Goal: Task Accomplishment & Management: Complete application form

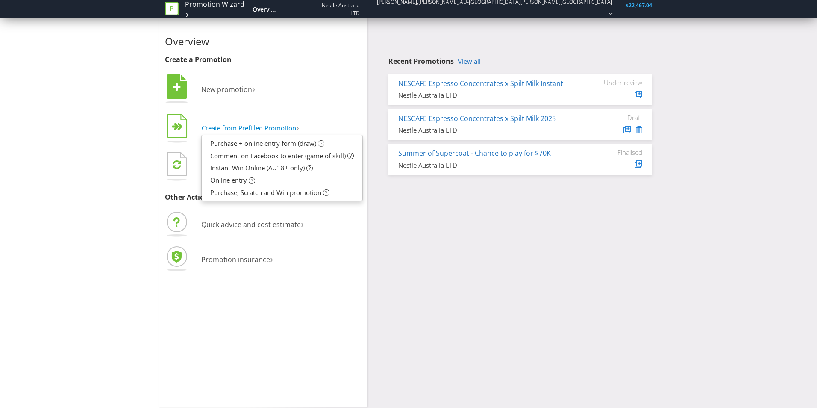
click at [286, 115] on button "  Create from Prefilled Promotion ›" at bounding box center [232, 129] width 135 height 34
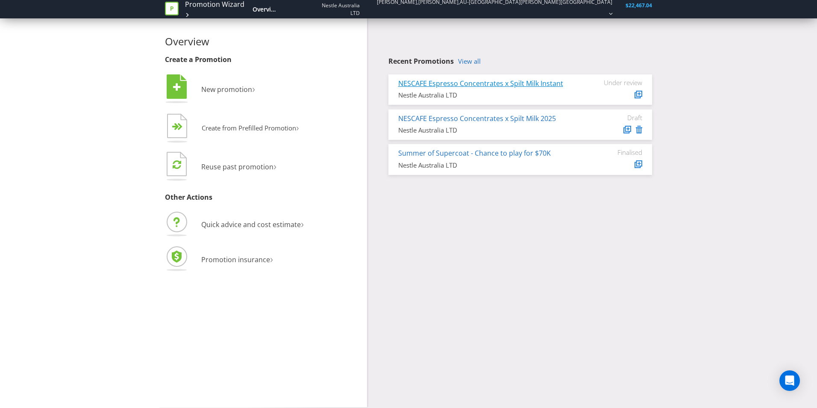
click at [548, 84] on link "NESCAFE Espresso Concentrates x Spilt Milk Instant" at bounding box center [480, 83] width 165 height 9
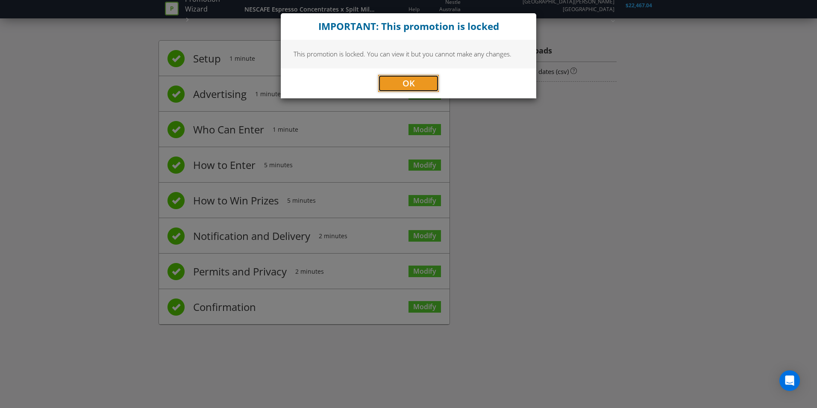
click at [412, 85] on span "OK" at bounding box center [409, 83] width 12 height 12
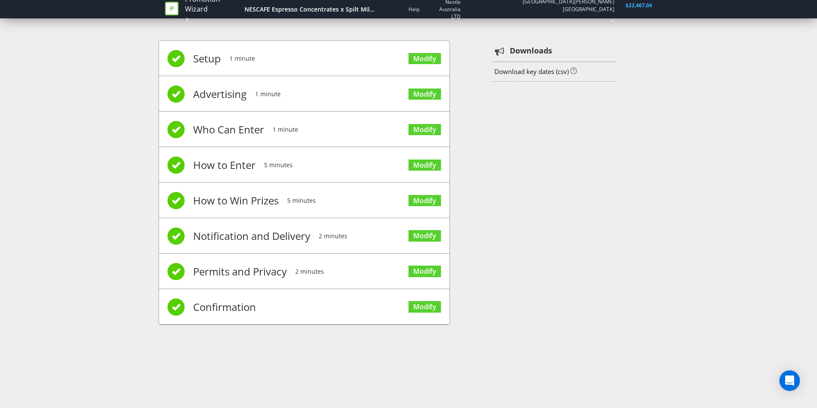
click at [178, 10] on icon at bounding box center [172, 9] width 14 height 14
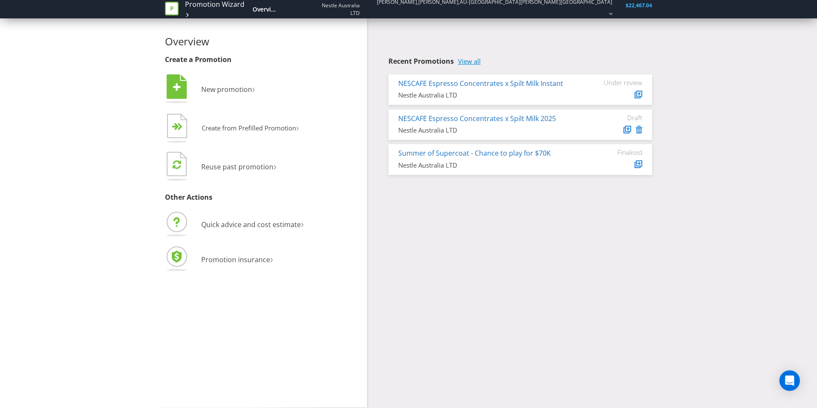
click at [468, 59] on link "View all" at bounding box center [469, 61] width 23 height 7
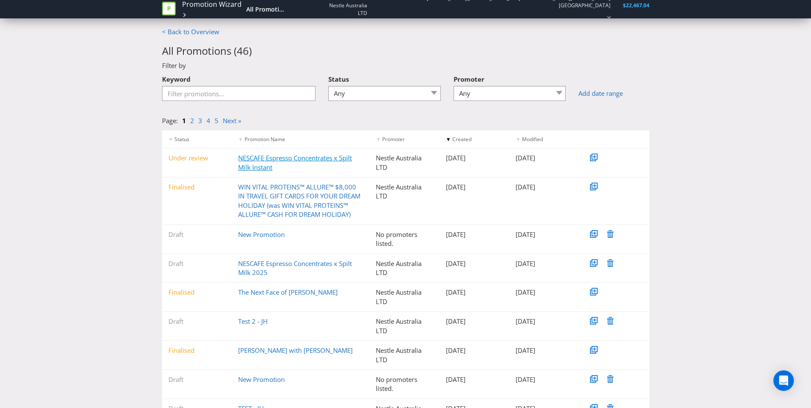
click at [331, 160] on link "NESCAFE Espresso Concentrates x Spilt Milk Instant" at bounding box center [295, 162] width 114 height 18
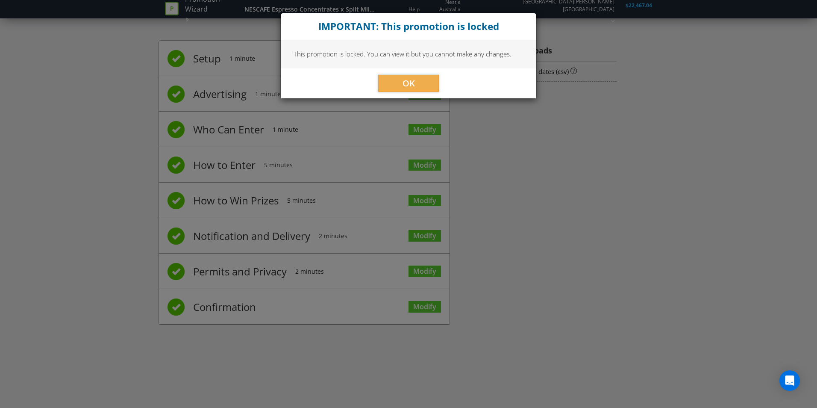
click at [425, 98] on div "OK" at bounding box center [409, 83] width 256 height 30
click at [421, 82] on button "OK" at bounding box center [408, 83] width 61 height 17
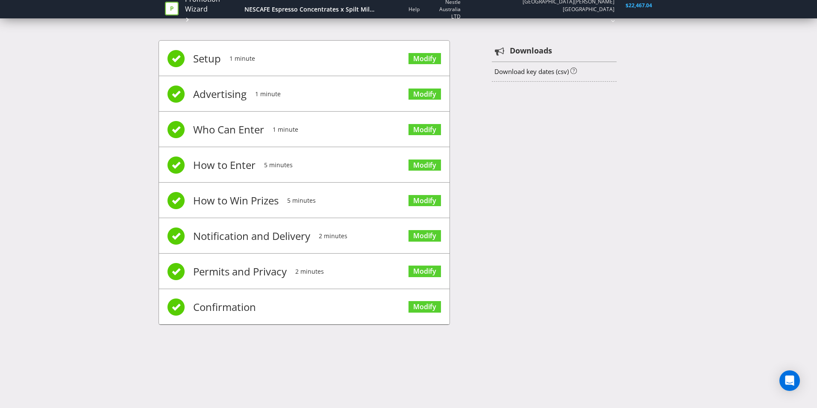
click at [240, 170] on span "How to Enter" at bounding box center [224, 165] width 62 height 34
click at [200, 58] on span "Setup" at bounding box center [207, 58] width 28 height 34
click at [225, 88] on span "Advertising" at bounding box center [219, 94] width 53 height 34
drag, startPoint x: 180, startPoint y: 59, endPoint x: 242, endPoint y: 59, distance: 62.4
click at [180, 59] on span at bounding box center [176, 58] width 17 height 17
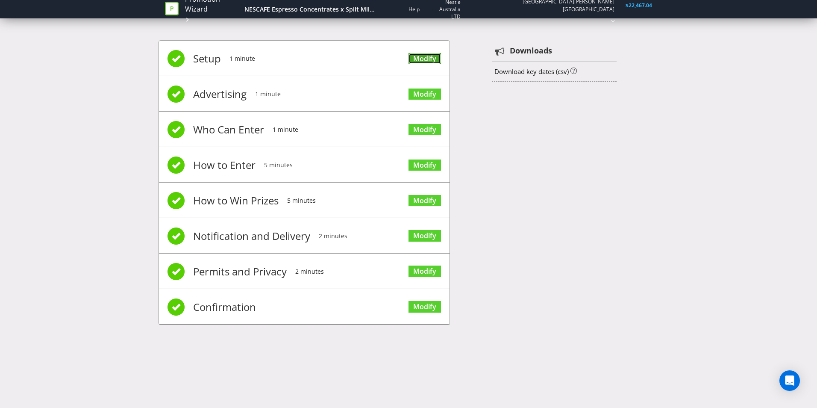
click at [424, 55] on link "Modify" at bounding box center [425, 59] width 32 height 12
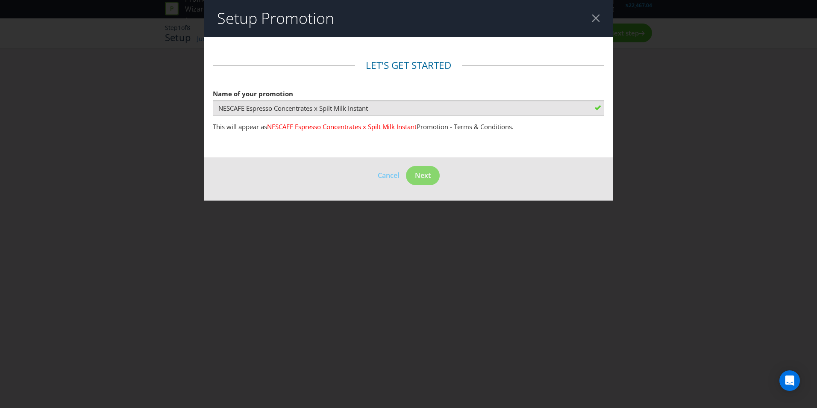
click at [596, 17] on div at bounding box center [596, 18] width 8 height 8
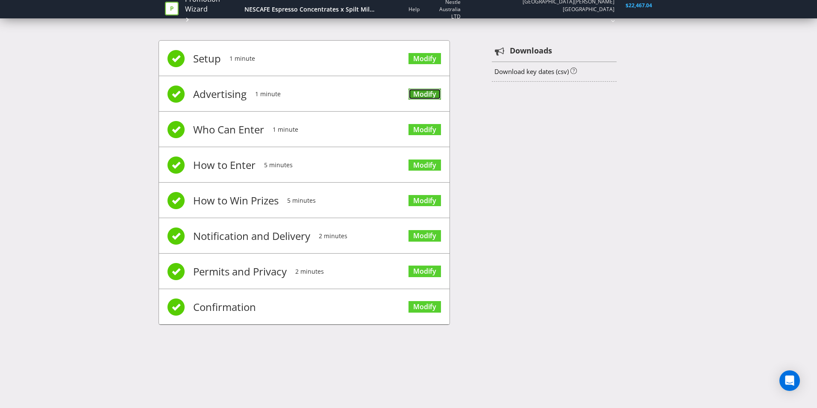
click at [428, 91] on link "Modify" at bounding box center [425, 94] width 32 height 12
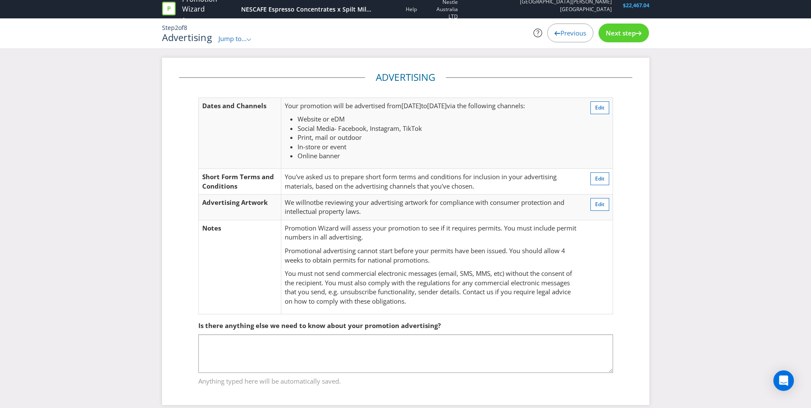
click at [624, 38] on div "Next step" at bounding box center [623, 33] width 50 height 19
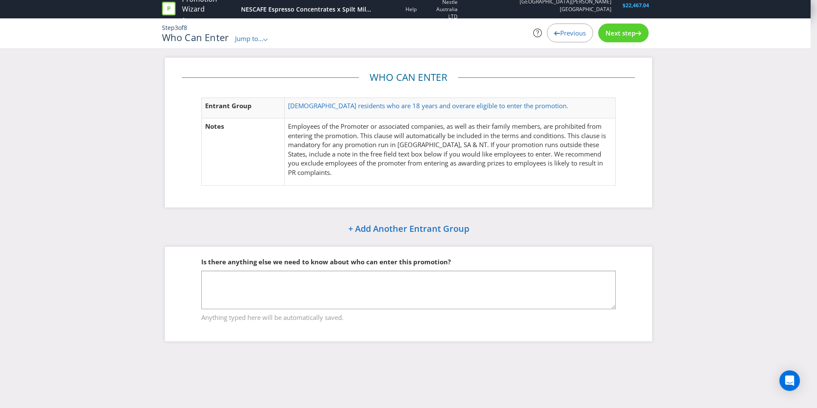
click at [624, 38] on div "Next step" at bounding box center [623, 33] width 50 height 19
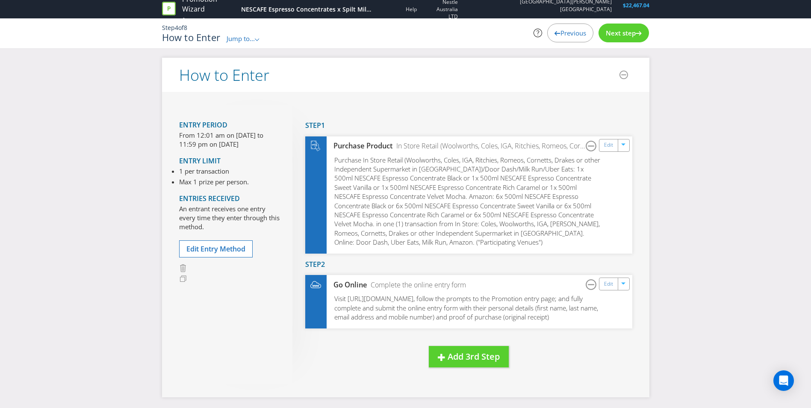
click at [624, 38] on div "Next step" at bounding box center [623, 33] width 50 height 19
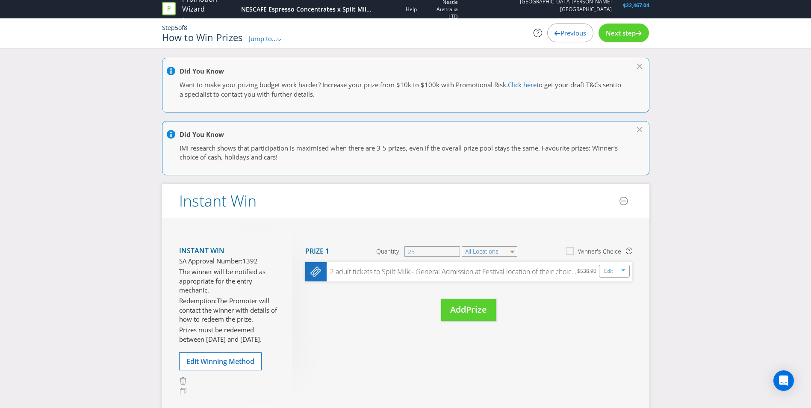
click at [570, 36] on span "Previous" at bounding box center [573, 33] width 26 height 9
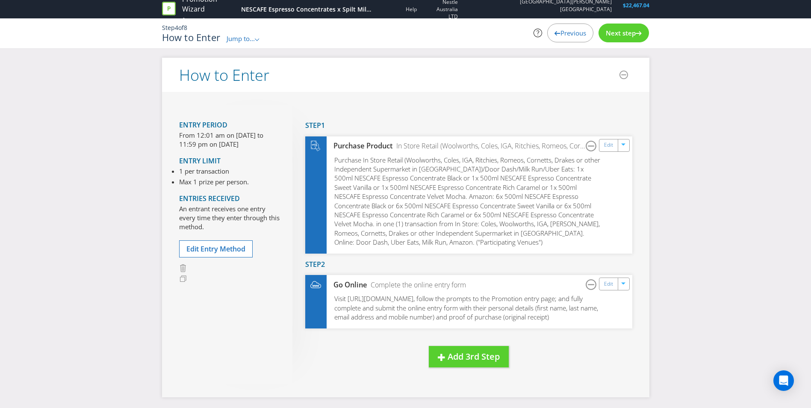
click at [565, 34] on span "Previous" at bounding box center [573, 33] width 26 height 9
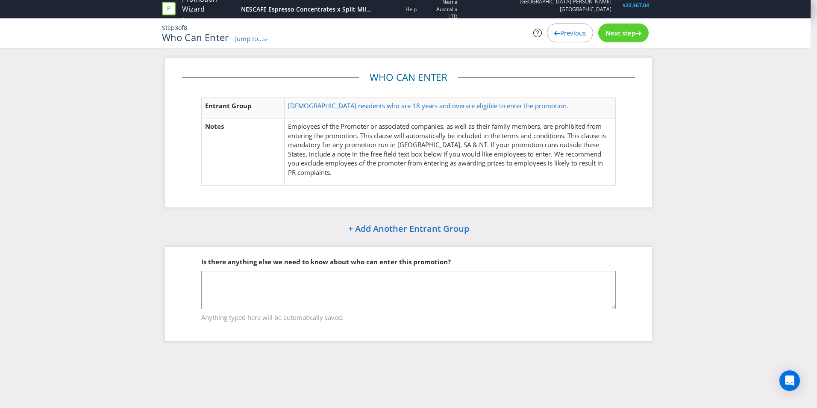
click at [561, 31] on span "Previous" at bounding box center [573, 33] width 26 height 9
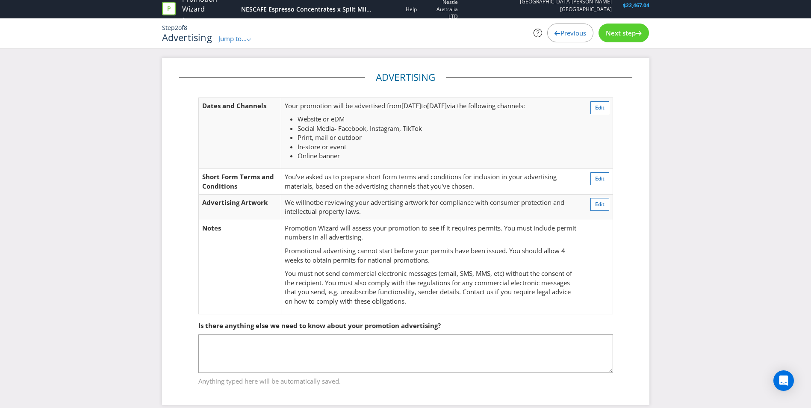
click at [639, 35] on div "Next step" at bounding box center [623, 33] width 50 height 19
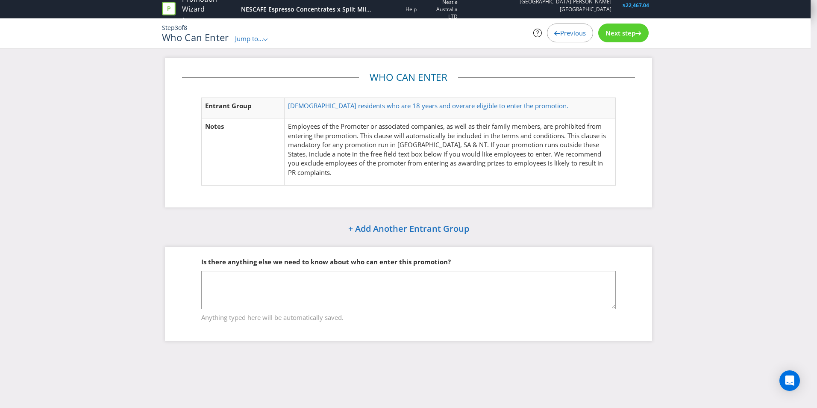
click at [639, 35] on div "Next step" at bounding box center [623, 33] width 50 height 19
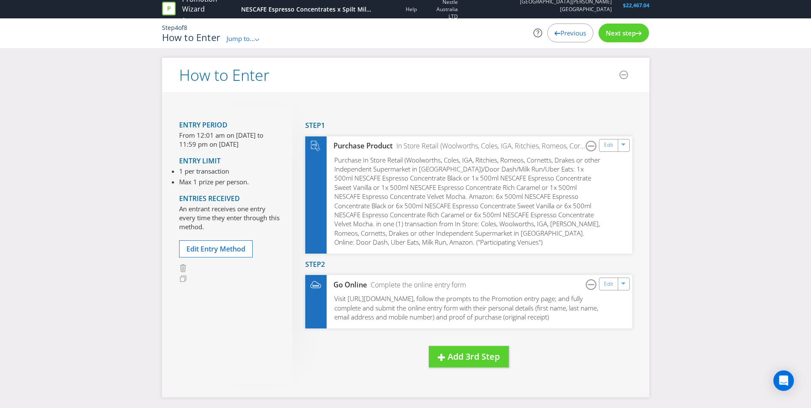
click at [639, 35] on div "Next step" at bounding box center [623, 33] width 50 height 19
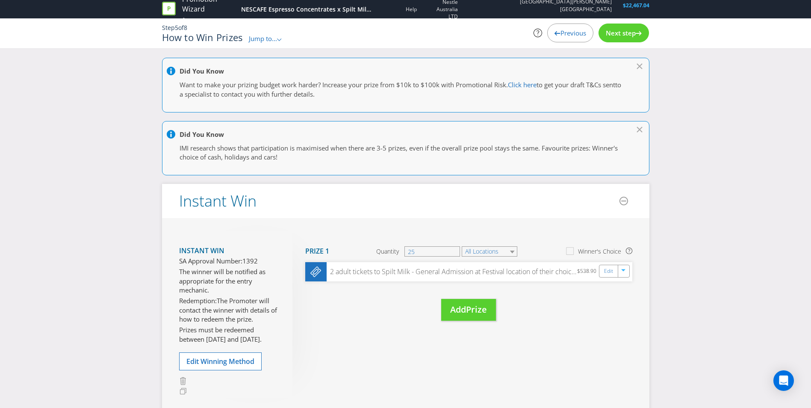
click at [622, 30] on span "Next step" at bounding box center [621, 33] width 30 height 9
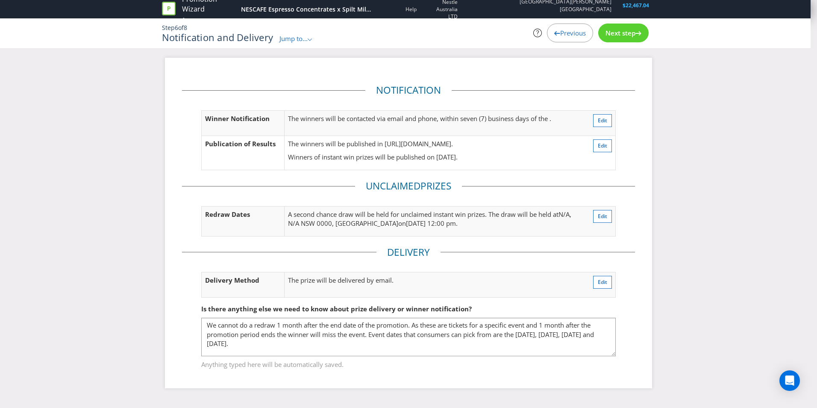
click at [612, 35] on span "Next step" at bounding box center [621, 33] width 30 height 9
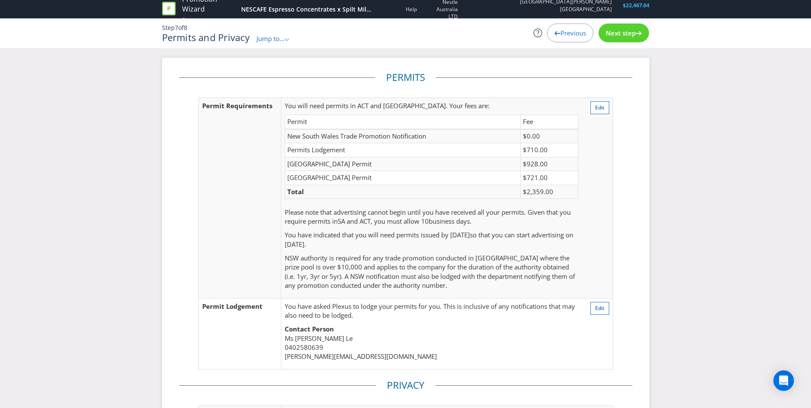
click at [563, 29] on span "Previous" at bounding box center [573, 33] width 26 height 9
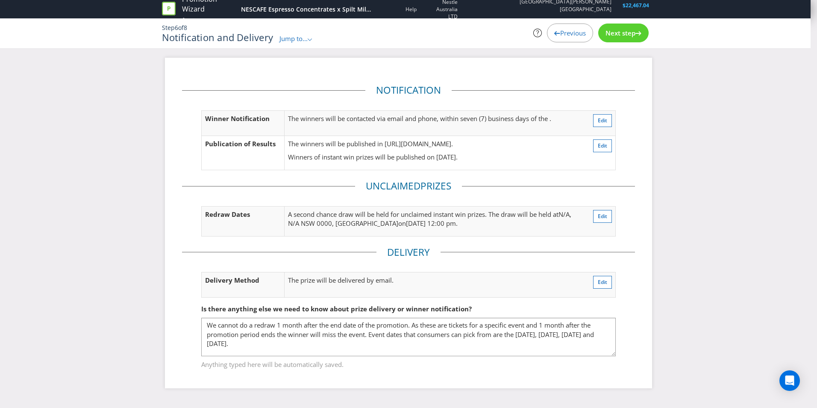
click at [563, 29] on span "Previous" at bounding box center [573, 33] width 26 height 9
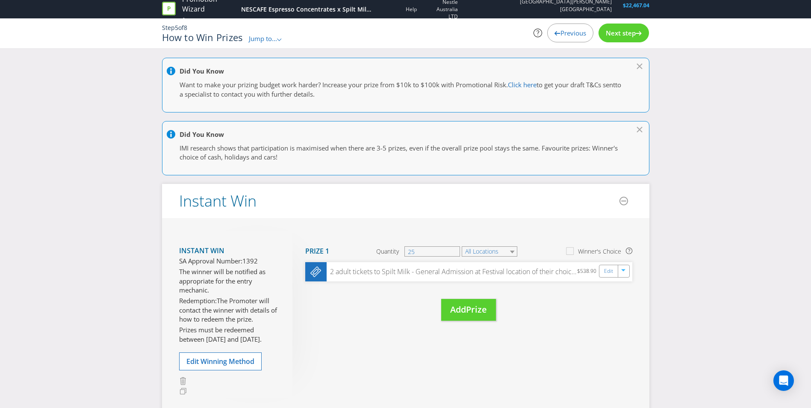
click at [563, 29] on span "Previous" at bounding box center [573, 33] width 26 height 9
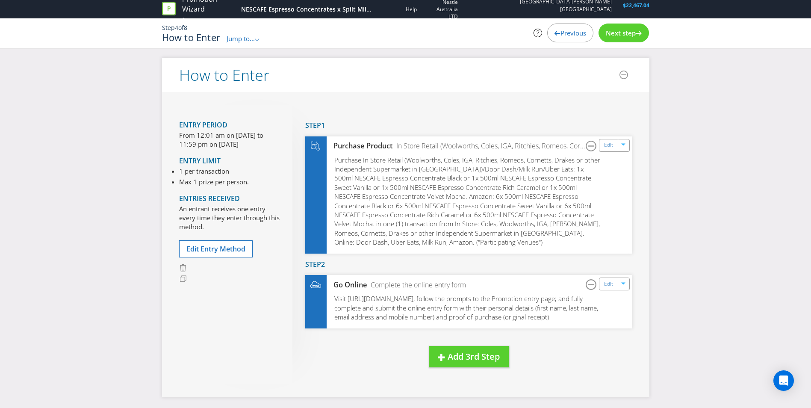
click at [173, 10] on icon at bounding box center [169, 9] width 14 height 14
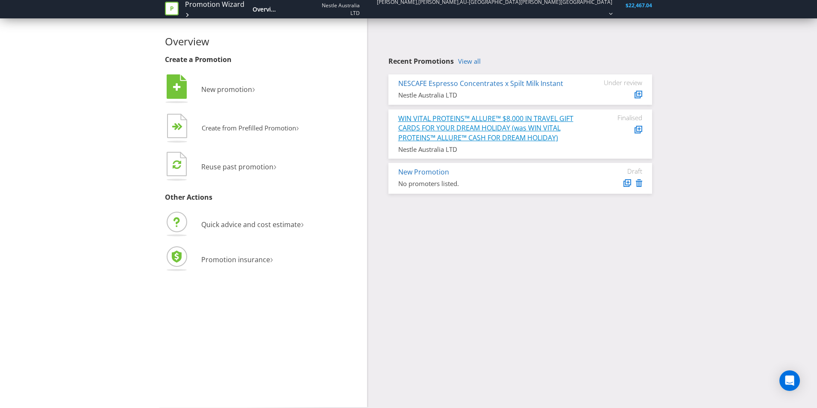
click at [498, 131] on link "WIN VITAL PROTEINS™ ALLURE™ $8,000 IN TRAVEL GIFT CARDS FOR YOUR DREAM HOLIDAY …" at bounding box center [485, 128] width 175 height 29
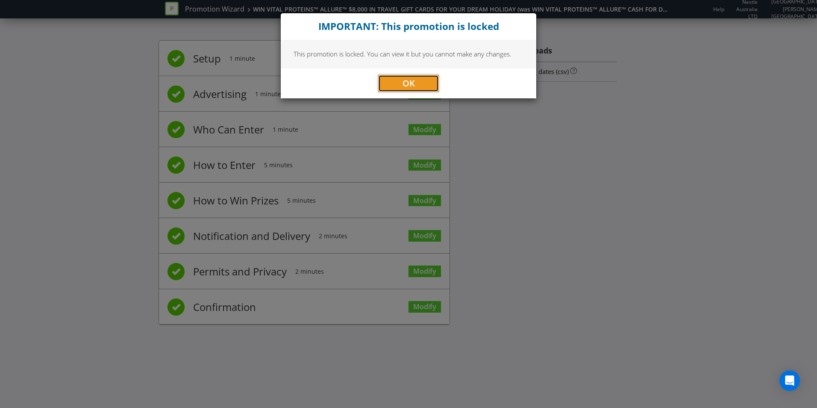
click at [396, 86] on button "OK" at bounding box center [408, 83] width 61 height 17
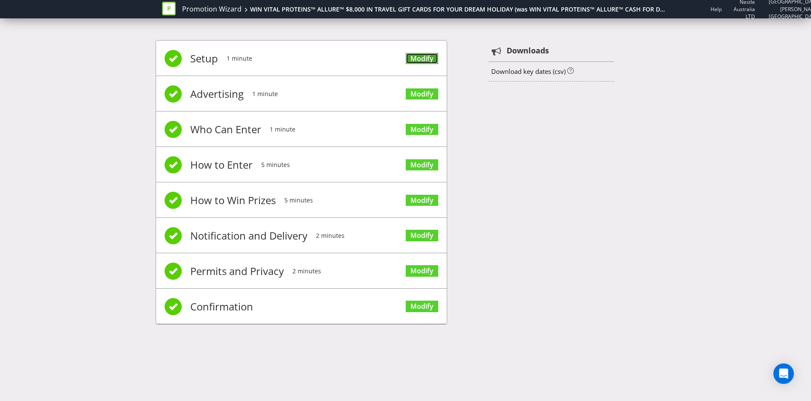
click at [425, 62] on link "Modify" at bounding box center [422, 59] width 32 height 12
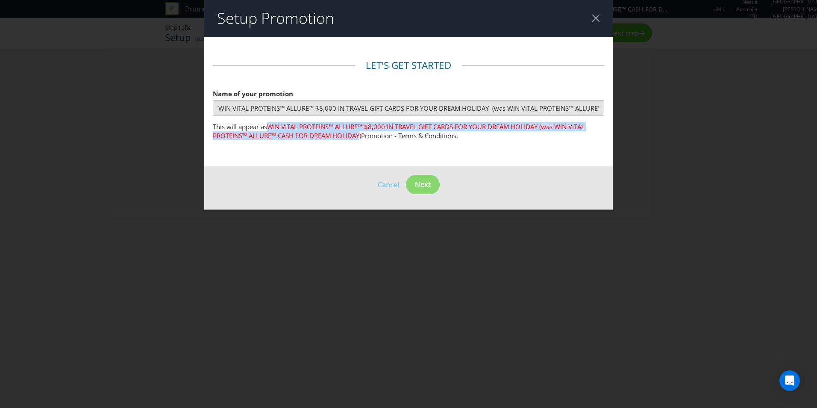
drag, startPoint x: 270, startPoint y: 124, endPoint x: 362, endPoint y: 139, distance: 93.9
click at [362, 139] on span "WIN VITAL PROTEINS™ ALLURE™ $8,000 IN TRAVEL GIFT CARDS FOR YOUR DREAM HOLIDAY …" at bounding box center [399, 131] width 372 height 18
copy span "WIN VITAL PROTEINS™ ALLURE™ $8,000 IN TRAVEL GIFT CARDS FOR YOUR DREAM HOLIDAY …"
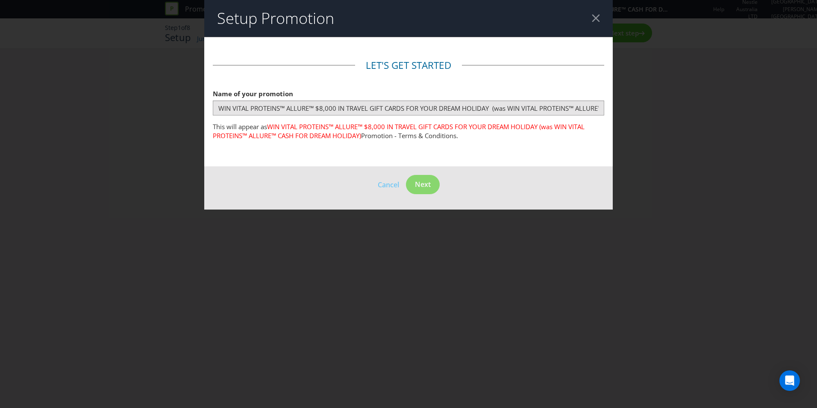
click at [599, 22] on header "Setup Promotion" at bounding box center [408, 18] width 409 height 37
click at [594, 21] on div at bounding box center [596, 18] width 8 height 8
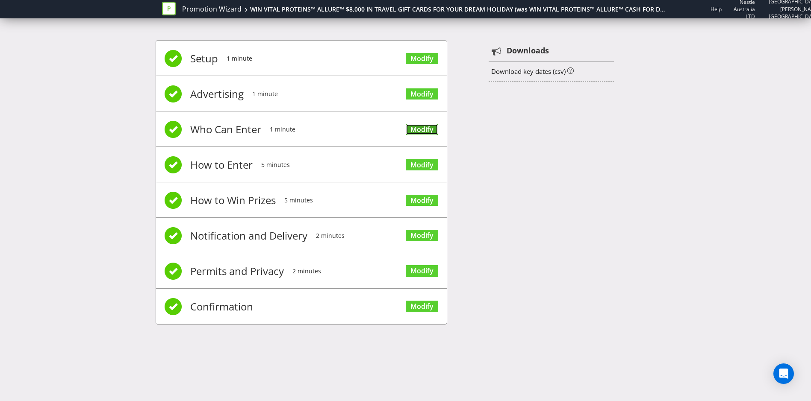
click at [417, 127] on link "Modify" at bounding box center [422, 130] width 32 height 12
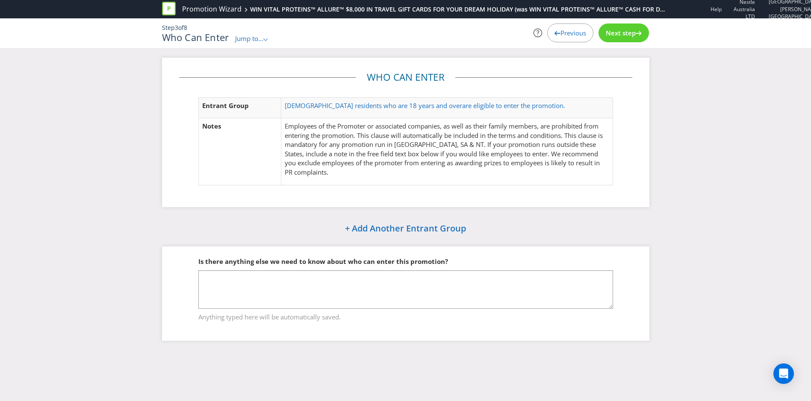
click at [570, 31] on span "Previous" at bounding box center [573, 33] width 26 height 9
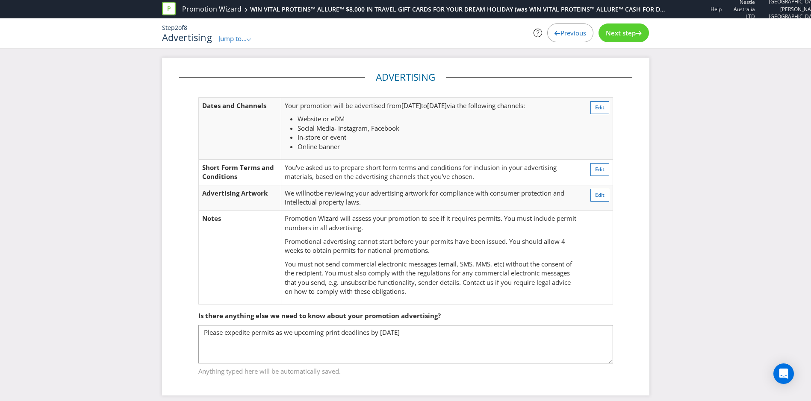
click at [570, 31] on span "Previous" at bounding box center [573, 33] width 26 height 9
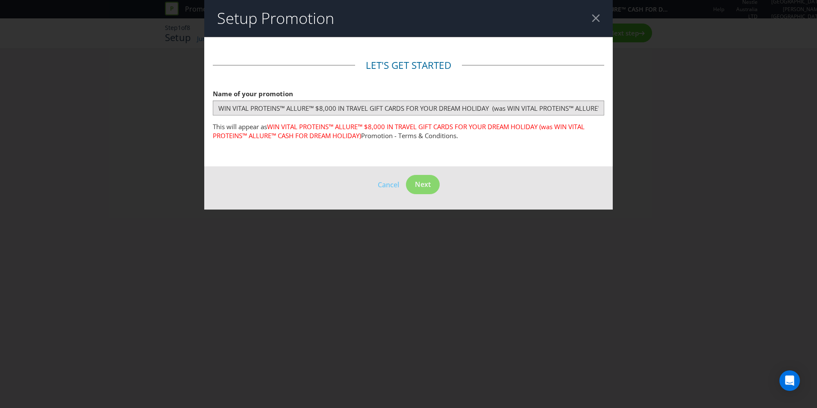
click at [601, 17] on header "Setup Promotion" at bounding box center [408, 18] width 409 height 37
click at [592, 20] on div at bounding box center [596, 18] width 8 height 8
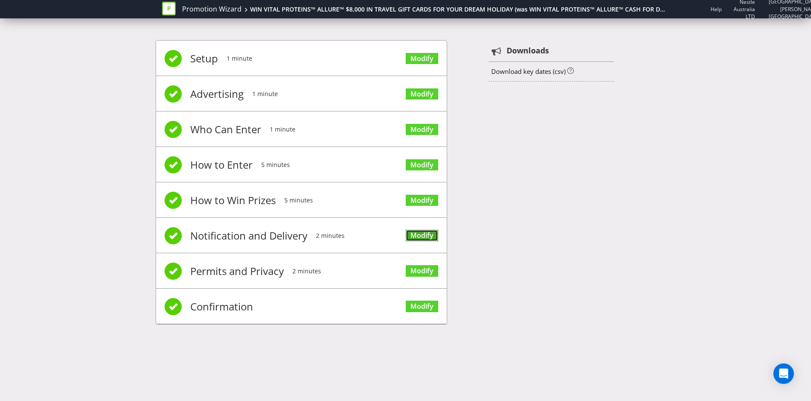
click at [416, 231] on link "Modify" at bounding box center [422, 236] width 32 height 12
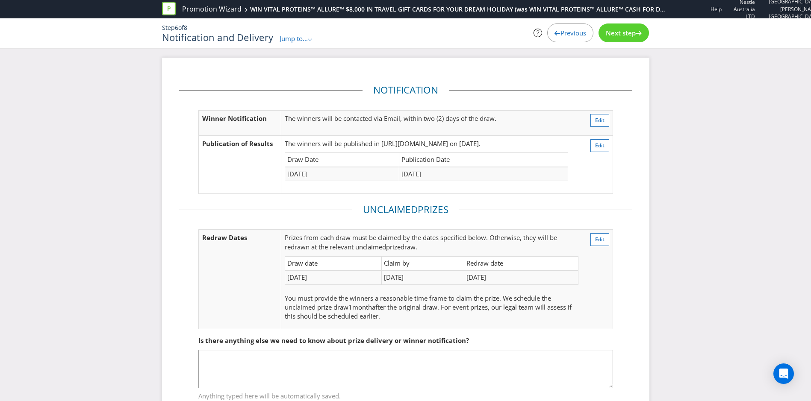
click at [560, 34] on span "Previous" at bounding box center [573, 33] width 26 height 9
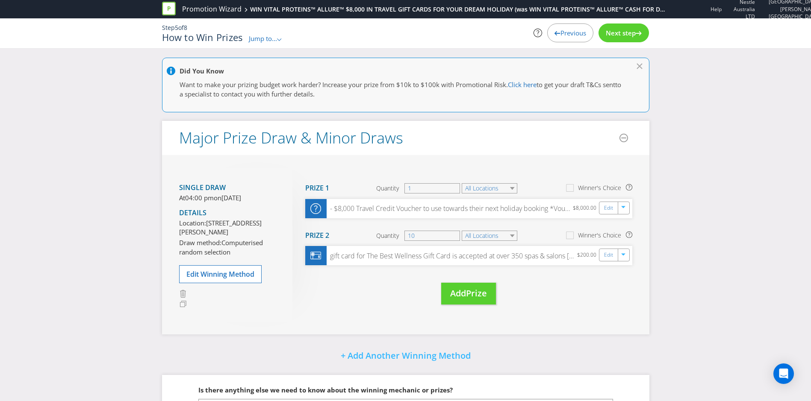
click at [563, 33] on span "Previous" at bounding box center [573, 33] width 26 height 9
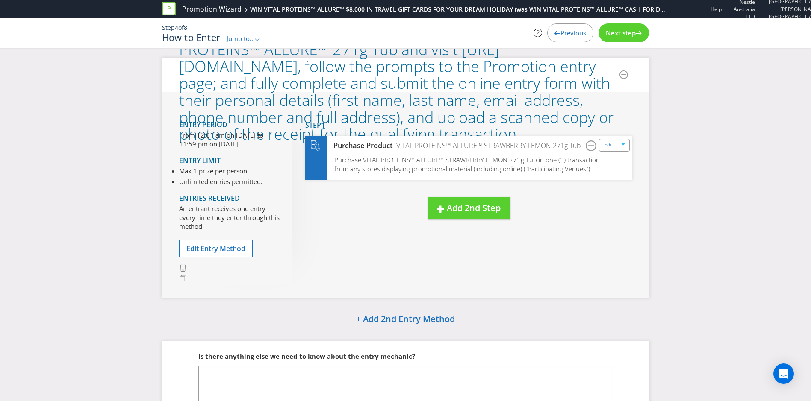
click at [634, 32] on span "Next step" at bounding box center [621, 33] width 30 height 9
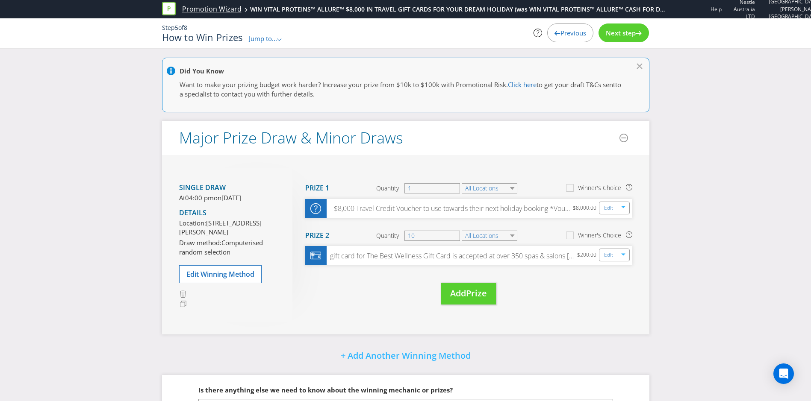
click at [212, 10] on link "Promotion Wizard" at bounding box center [211, 9] width 59 height 10
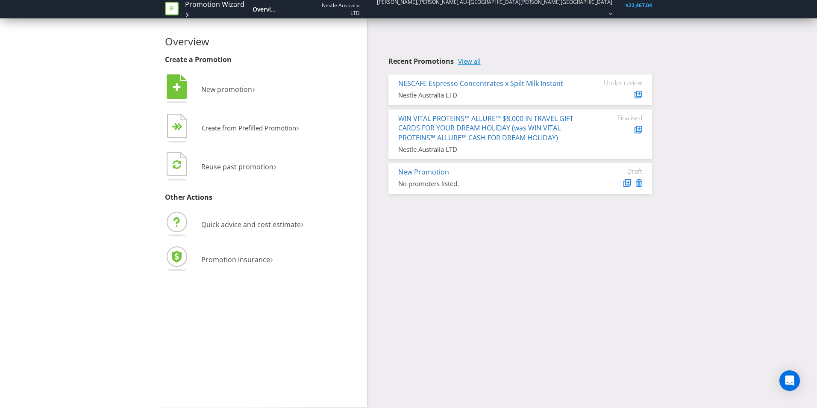
click at [476, 59] on link "View all" at bounding box center [469, 61] width 23 height 7
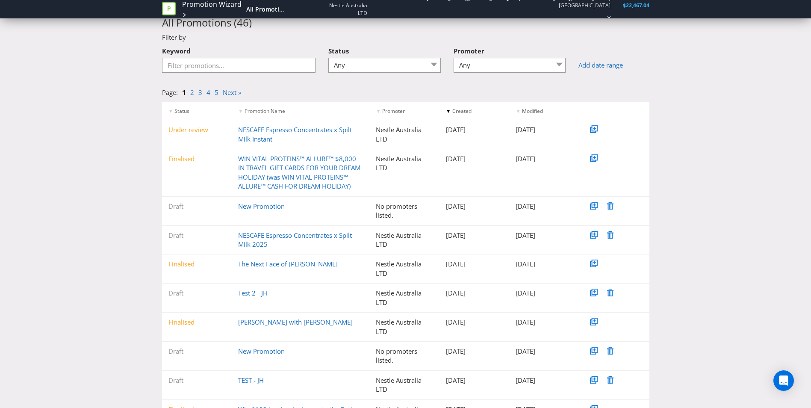
scroll to position [71, 0]
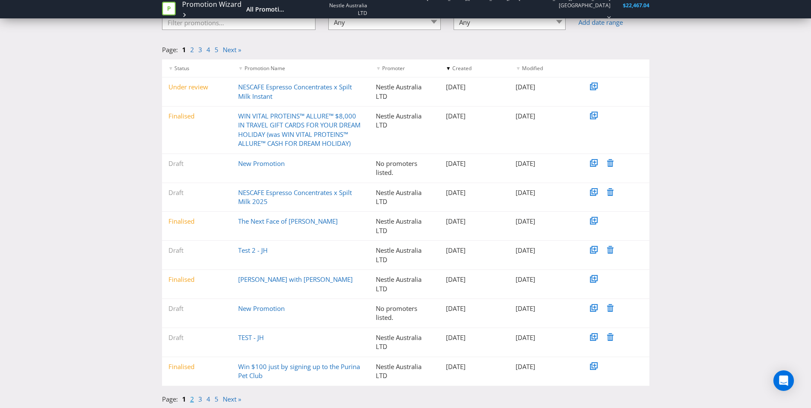
click at [193, 399] on link "2" at bounding box center [192, 399] width 4 height 9
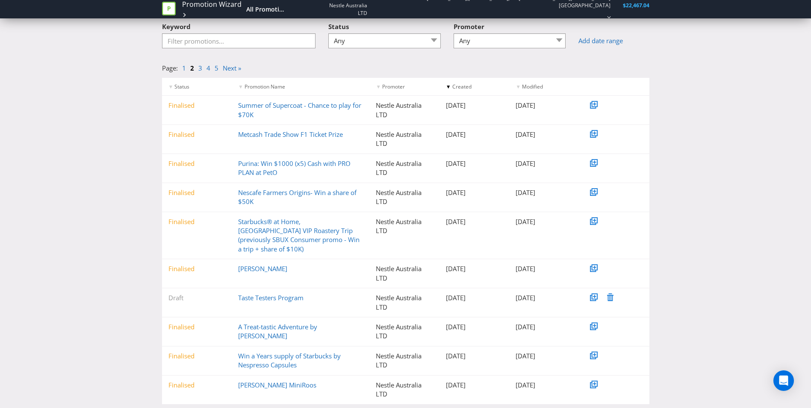
scroll to position [62, 0]
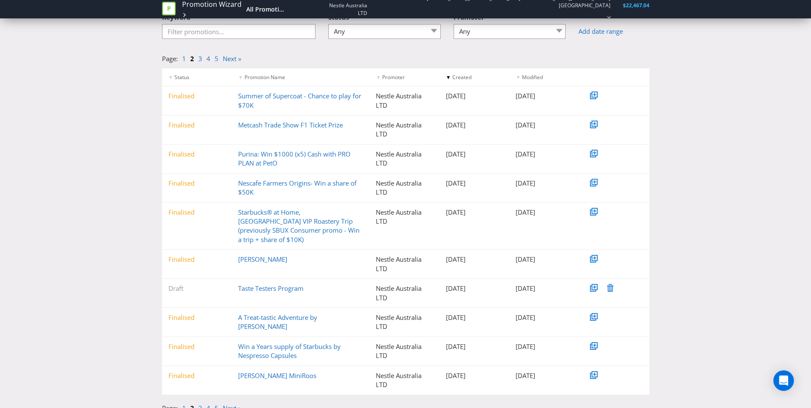
click at [200, 404] on link "3" at bounding box center [200, 408] width 4 height 9
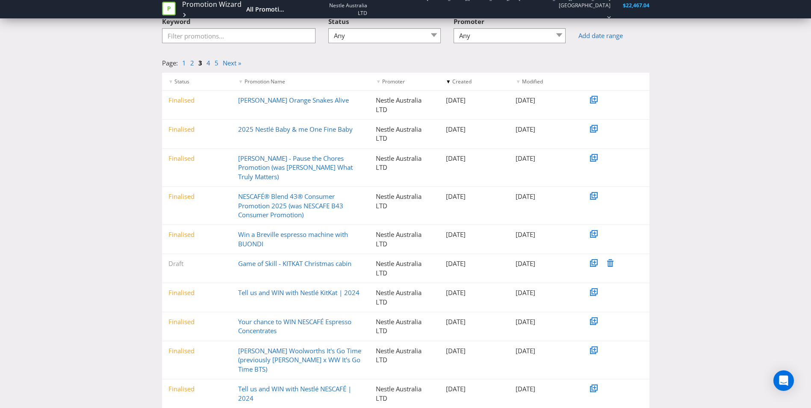
scroll to position [71, 0]
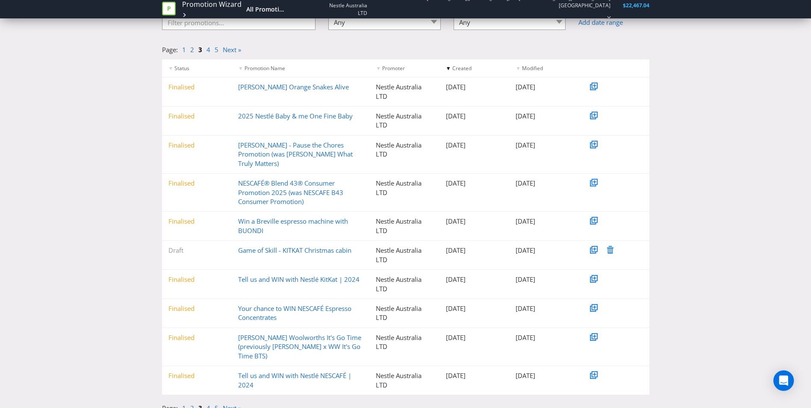
click at [204, 404] on li "3" at bounding box center [202, 408] width 8 height 9
click at [207, 404] on link "4" at bounding box center [208, 408] width 4 height 9
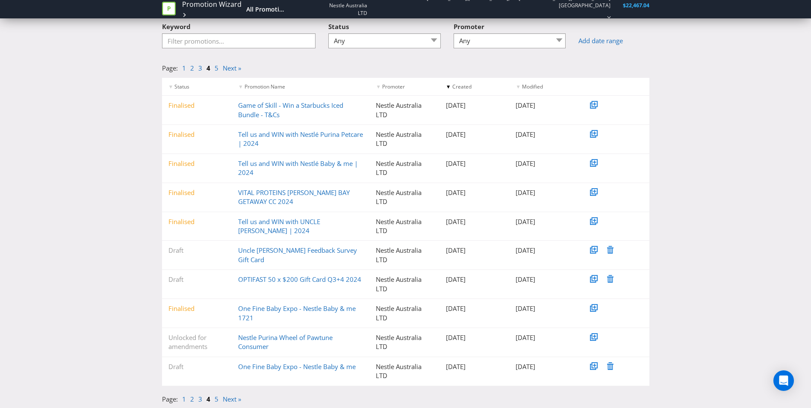
scroll to position [53, 0]
click at [190, 398] on link "2" at bounding box center [192, 398] width 4 height 9
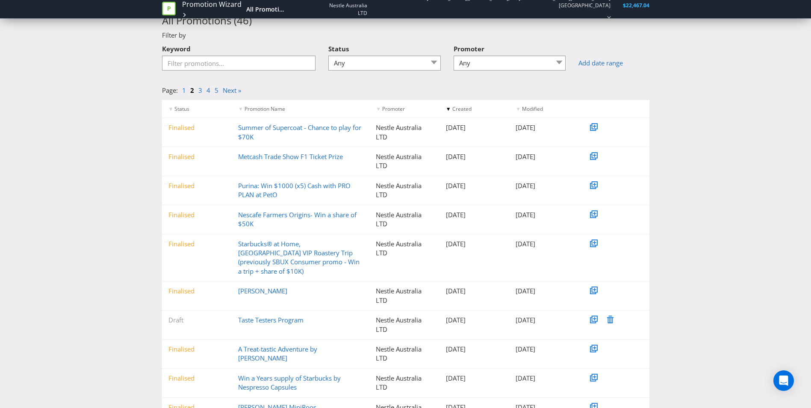
scroll to position [62, 0]
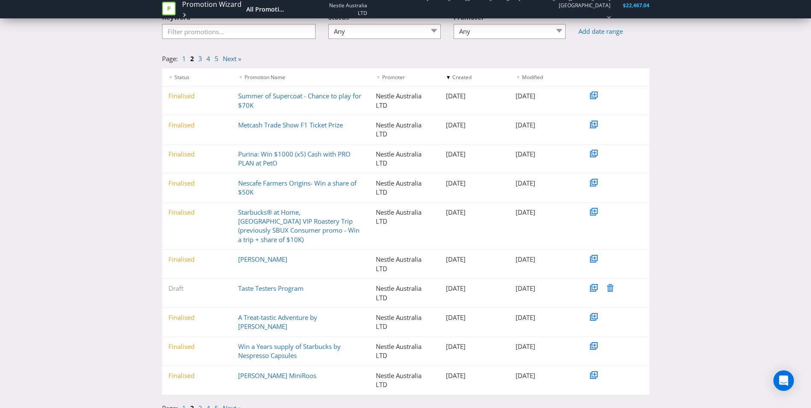
click at [185, 404] on link "1" at bounding box center [184, 408] width 4 height 9
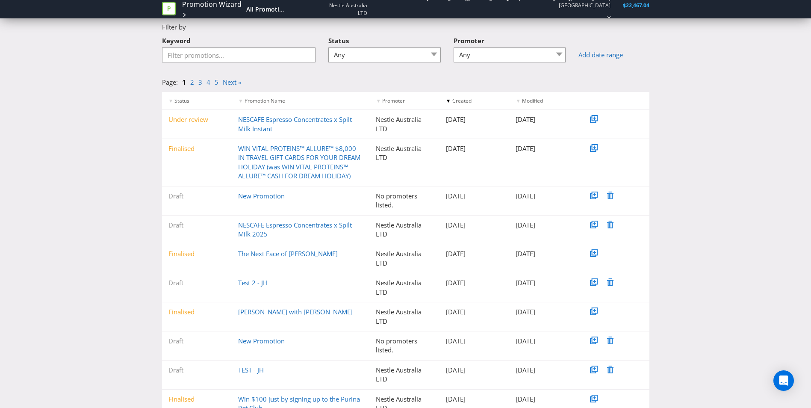
scroll to position [71, 0]
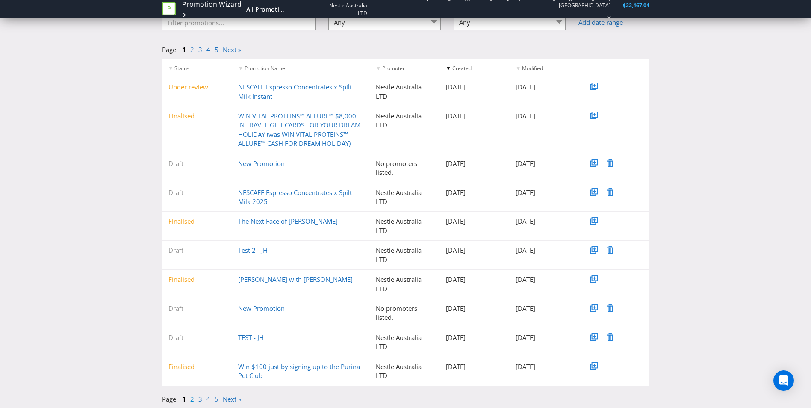
click at [191, 400] on link "2" at bounding box center [192, 399] width 4 height 9
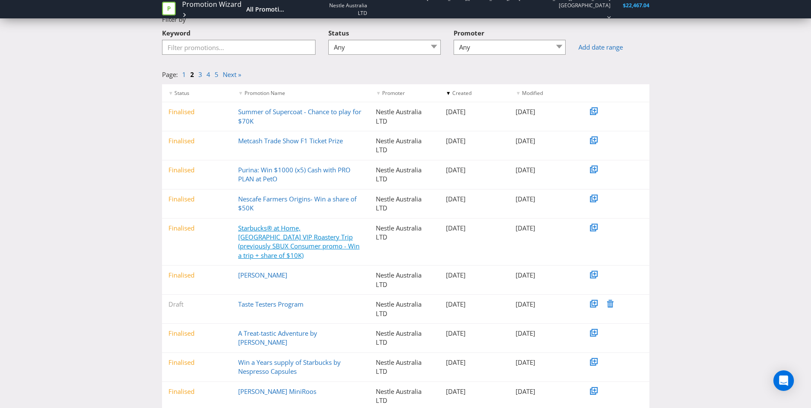
scroll to position [62, 0]
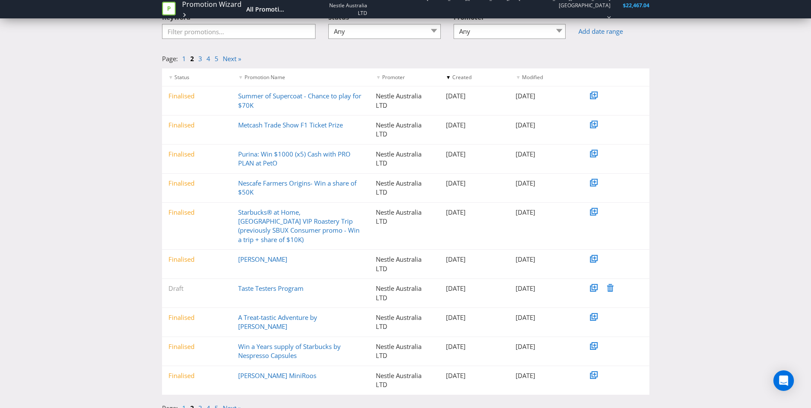
click at [183, 404] on link "1" at bounding box center [184, 408] width 4 height 9
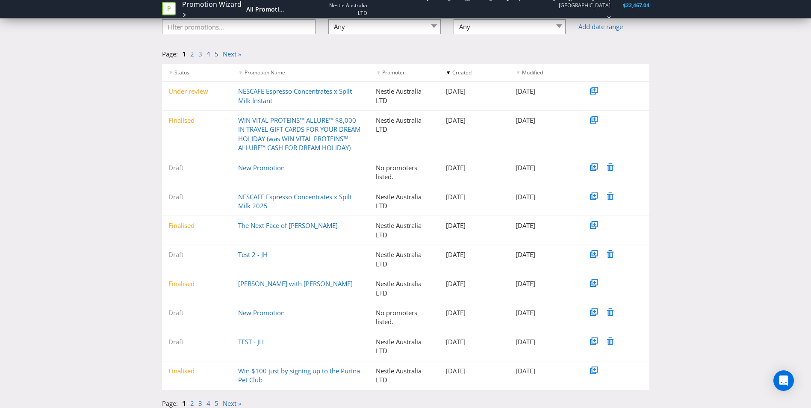
scroll to position [71, 0]
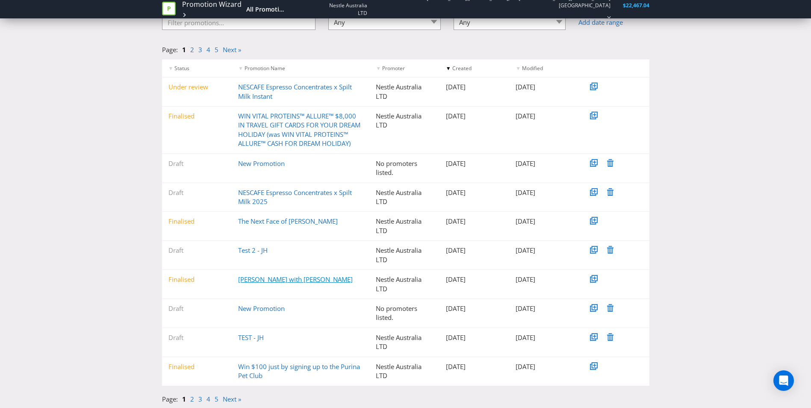
click at [291, 282] on link "[PERSON_NAME] with [PERSON_NAME]" at bounding box center [295, 279] width 115 height 9
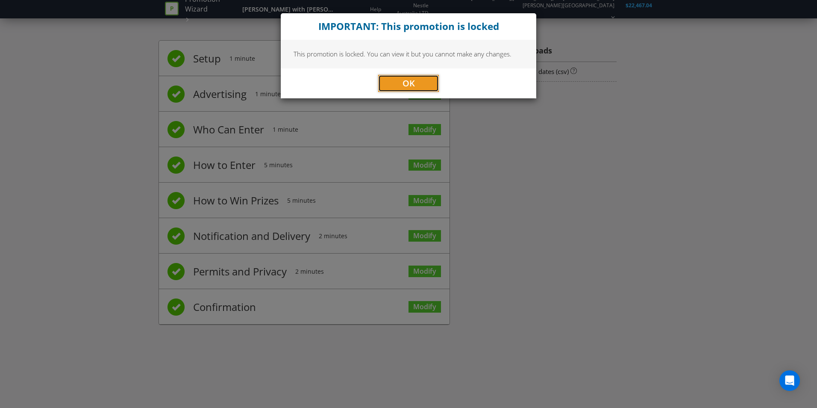
click at [410, 76] on button "OK" at bounding box center [408, 83] width 61 height 17
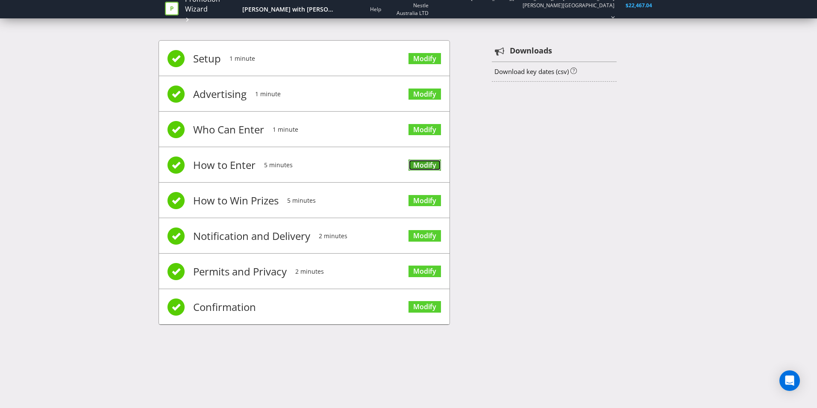
click at [425, 168] on link "Modify" at bounding box center [425, 165] width 32 height 12
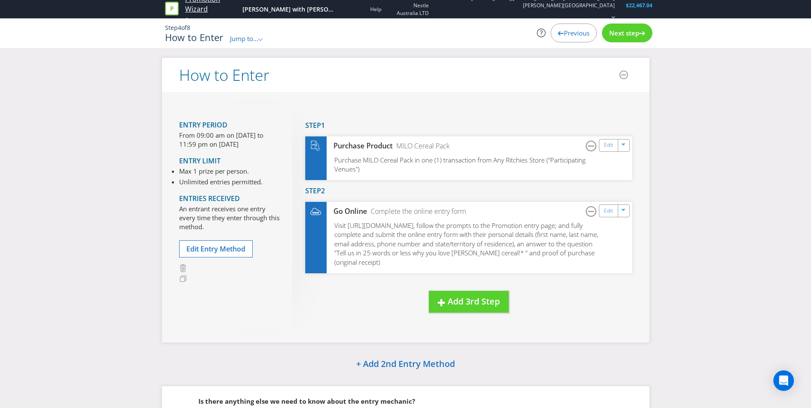
click at [198, 5] on link "Promotion Wizard" at bounding box center [211, 4] width 53 height 20
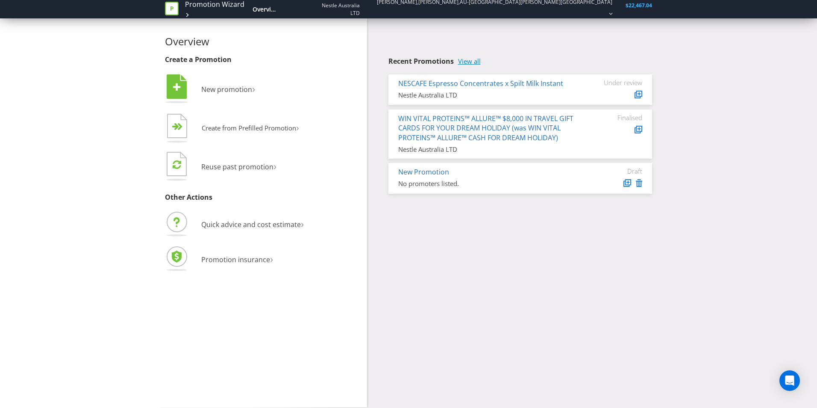
click at [473, 60] on link "View all" at bounding box center [469, 61] width 23 height 7
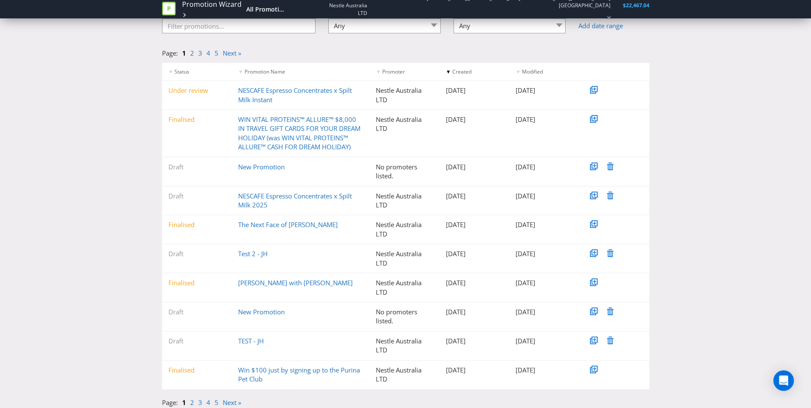
scroll to position [71, 0]
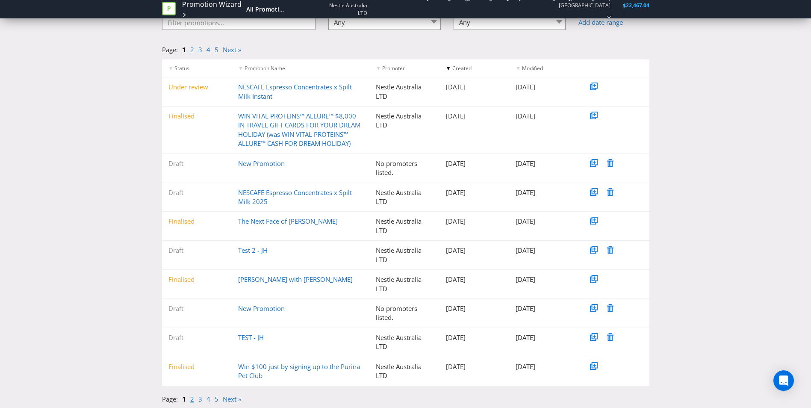
click at [192, 399] on link "2" at bounding box center [192, 399] width 4 height 9
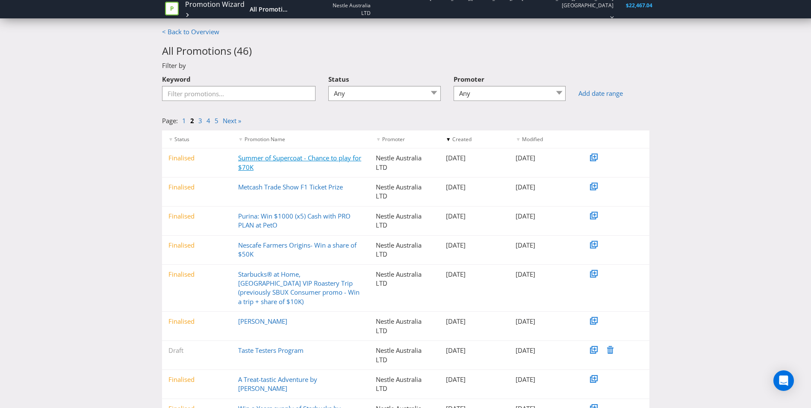
click at [315, 159] on link "Summer of Supercoat - Chance to play for $70K" at bounding box center [299, 162] width 123 height 18
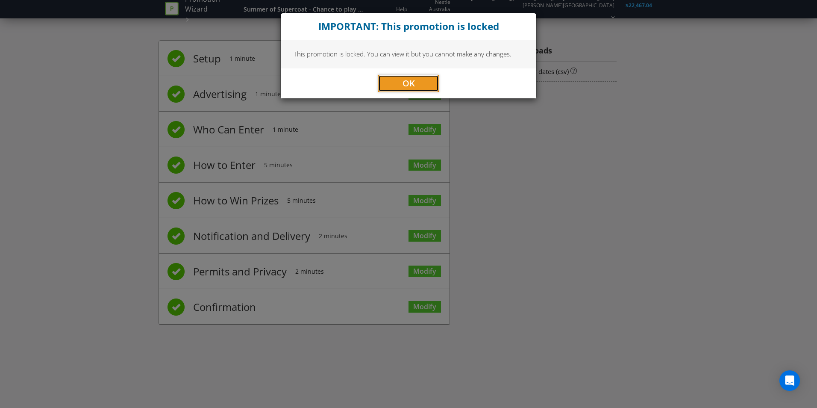
click at [411, 82] on span "OK" at bounding box center [409, 83] width 12 height 12
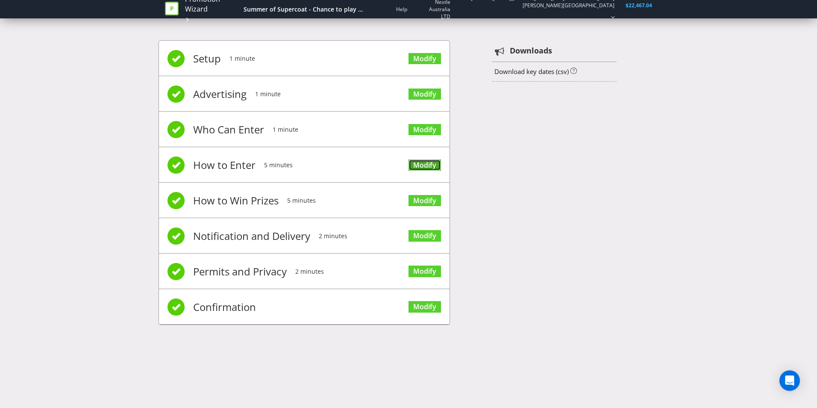
click at [428, 164] on link "Modify" at bounding box center [425, 165] width 32 height 12
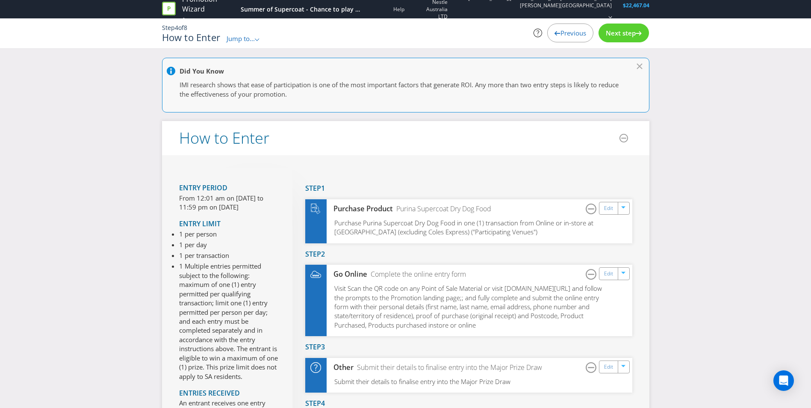
click at [629, 35] on span "Next step" at bounding box center [621, 33] width 30 height 9
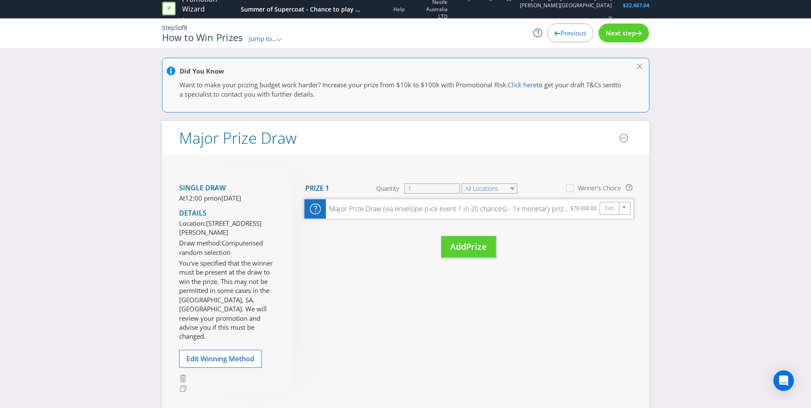
click at [531, 214] on div "Major Prize Draw (via envelope pick event 1 in 20 chances) - 1x monetary prize …" at bounding box center [468, 208] width 329 height 19
click at [629, 37] on span "Next step" at bounding box center [621, 33] width 30 height 9
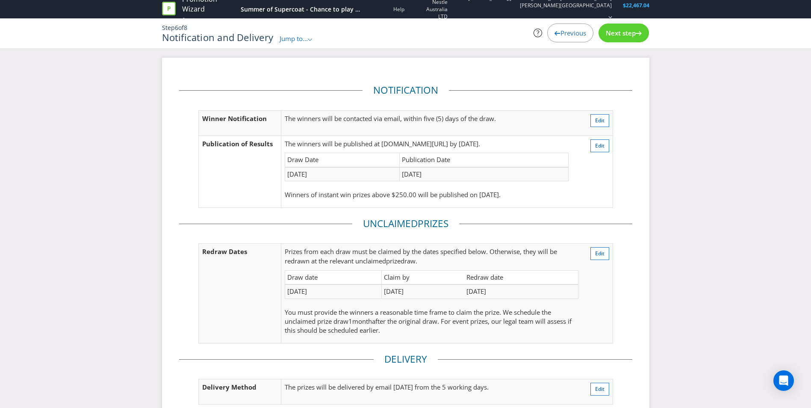
scroll to position [100, 0]
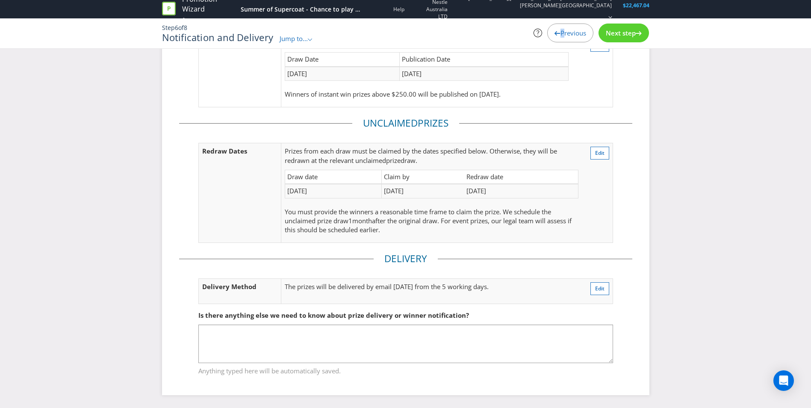
click at [560, 32] on span "Previous" at bounding box center [573, 33] width 26 height 9
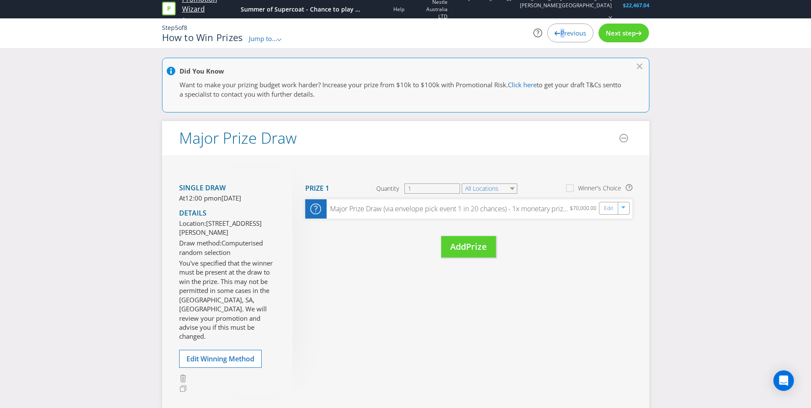
click at [186, 6] on link "Promotion Wizard" at bounding box center [209, 4] width 54 height 20
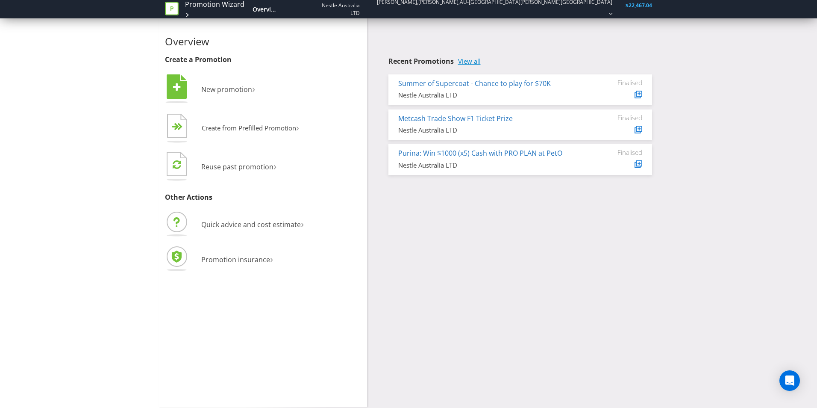
click at [470, 60] on link "View all" at bounding box center [469, 61] width 23 height 7
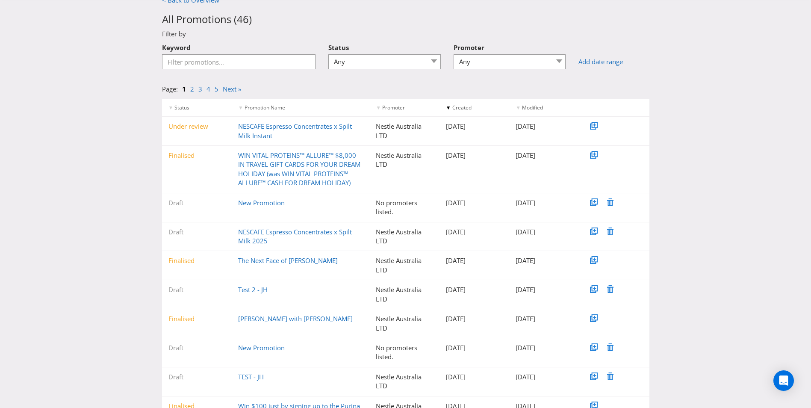
scroll to position [71, 0]
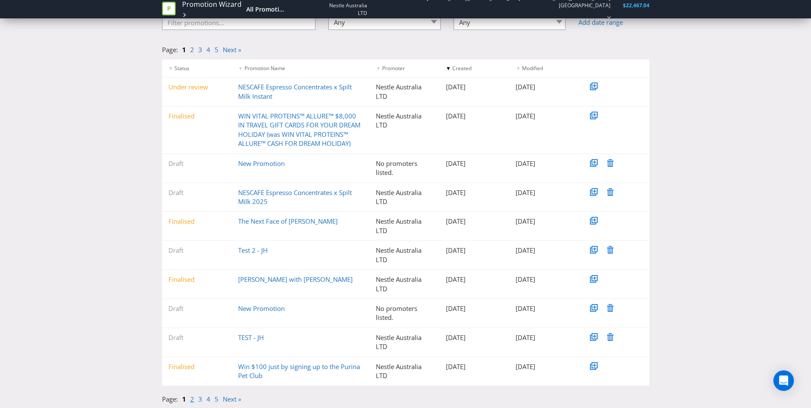
click at [191, 400] on link "2" at bounding box center [192, 399] width 4 height 9
